Goal: Task Accomplishment & Management: Manage account settings

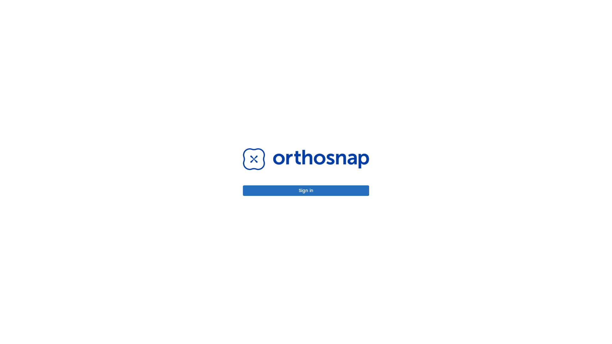
click at [306, 191] on button "Sign in" at bounding box center [306, 190] width 126 height 11
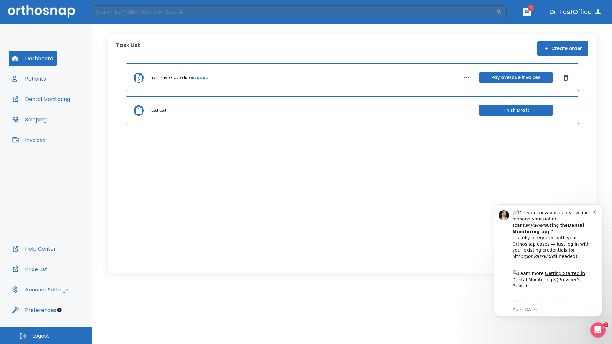
click at [46, 336] on span "Logout" at bounding box center [41, 336] width 17 height 7
